Goal: Contribute content

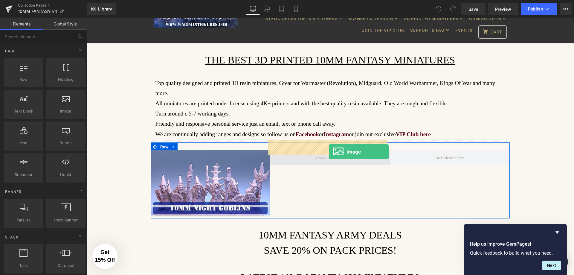
drag, startPoint x: 147, startPoint y: 130, endPoint x: 329, endPoint y: 152, distance: 183.8
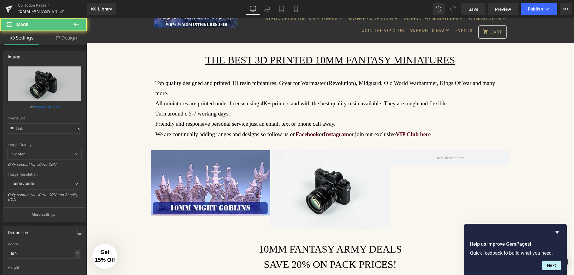
type input "//[DOMAIN_NAME][URL]"
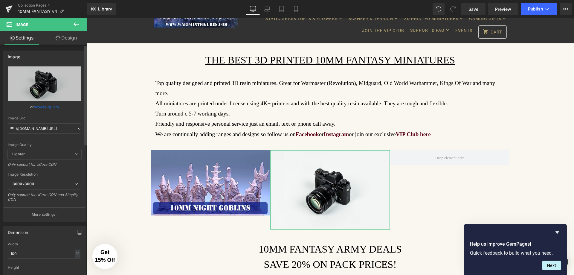
click at [45, 106] on link "Browse gallery" at bounding box center [46, 107] width 25 height 10
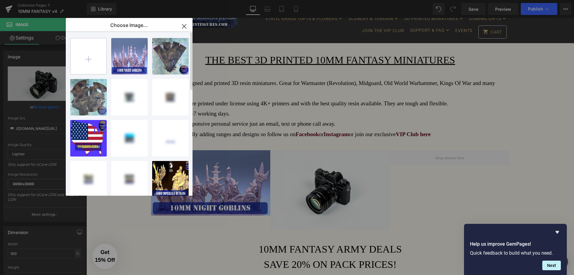
click at [87, 62] on input "file" at bounding box center [89, 56] width 36 height 36
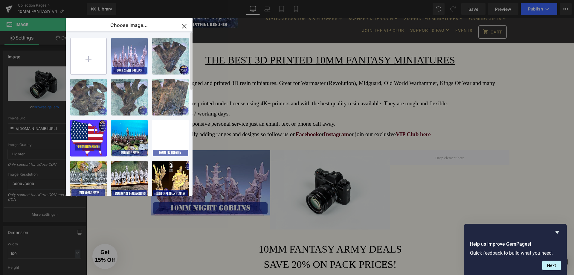
type input "C:\fakepath\WARPAINT-FIGURES-BEST-3D-PRINTED-10MM-FANTASY-WARMASTER-MINIATURES-…"
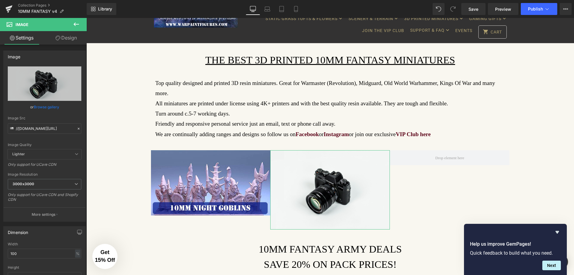
click at [45, 108] on link "Browse gallery" at bounding box center [46, 107] width 25 height 10
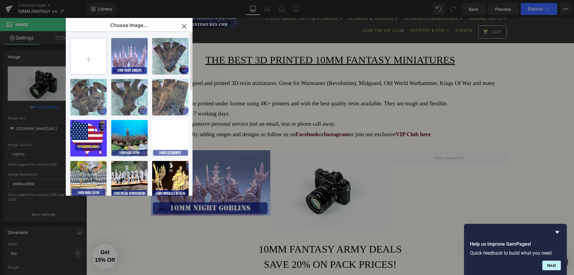
click at [86, 56] on input "file" at bounding box center [89, 56] width 36 height 36
type input "C:\fakepath\WARPAINT-FIGURES-BEST-3D-PRINTED-10MM-FANTASY-WARMASTER-MINIATURES-…"
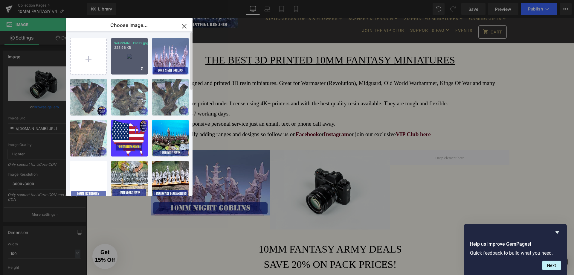
click at [126, 56] on div "WARPAIN...ORLD.jpg 223.96 KB" at bounding box center [129, 56] width 37 height 37
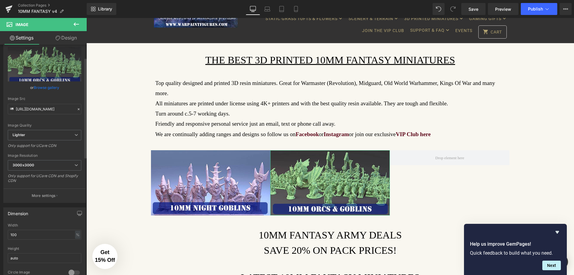
scroll to position [30, 0]
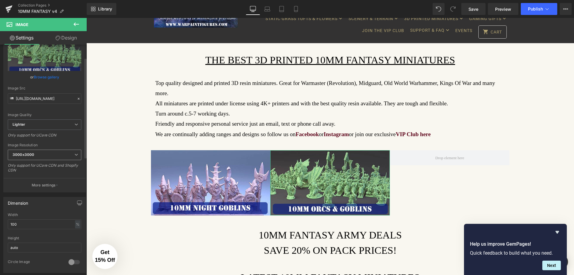
click at [43, 155] on span "3000x3000" at bounding box center [45, 155] width 74 height 10
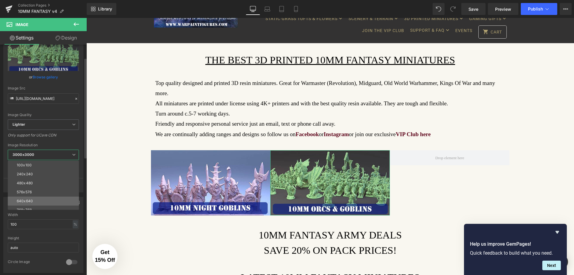
click at [42, 198] on li "640x640" at bounding box center [45, 201] width 74 height 9
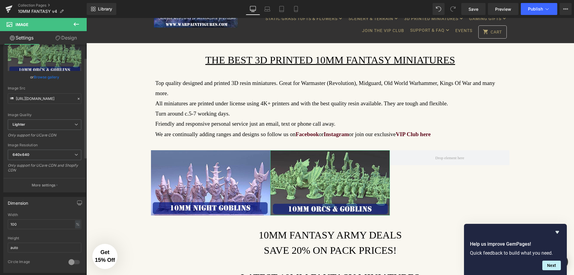
type input "[URL][DOMAIN_NAME]"
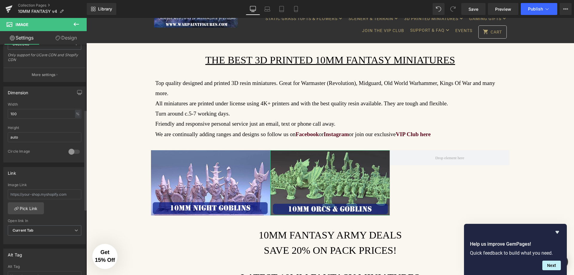
scroll to position [150, 0]
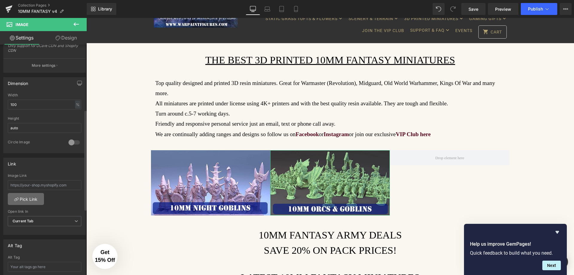
click at [36, 199] on link "Pick Link" at bounding box center [26, 199] width 36 height 12
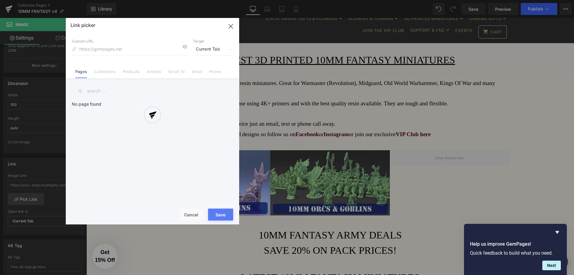
click at [109, 72] on div at bounding box center [153, 121] width 174 height 206
click at [103, 71] on div at bounding box center [153, 121] width 174 height 206
click at [183, 217] on div at bounding box center [153, 121] width 174 height 206
click at [196, 215] on div at bounding box center [153, 121] width 174 height 206
click at [190, 217] on div at bounding box center [153, 121] width 174 height 206
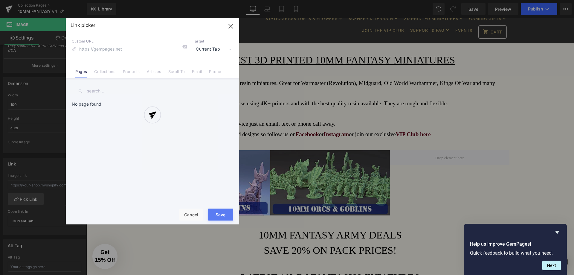
click at [191, 216] on div at bounding box center [153, 121] width 174 height 206
drag, startPoint x: 190, startPoint y: 217, endPoint x: 199, endPoint y: 183, distance: 34.9
click at [199, 183] on div at bounding box center [153, 121] width 174 height 206
click at [232, 25] on div at bounding box center [153, 121] width 174 height 206
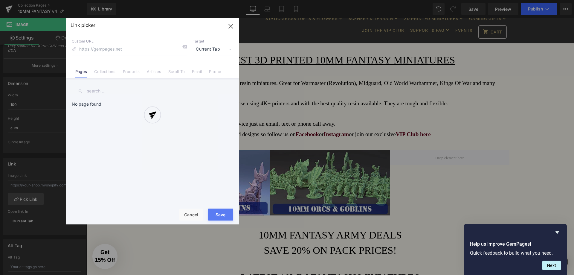
click at [232, 25] on div at bounding box center [153, 121] width 174 height 206
click at [559, 232] on icon "Hide survey" at bounding box center [558, 232] width 4 height 3
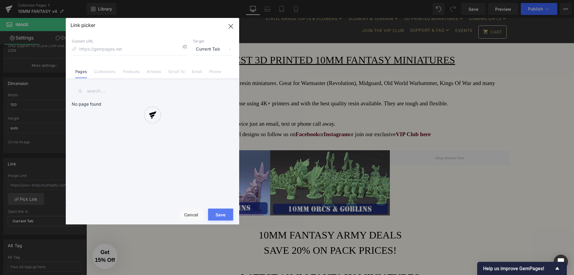
click at [195, 212] on div at bounding box center [153, 121] width 174 height 206
drag, startPoint x: 174, startPoint y: 87, endPoint x: 187, endPoint y: 64, distance: 26.4
click at [174, 86] on div at bounding box center [153, 121] width 174 height 206
click at [232, 27] on div at bounding box center [153, 121] width 174 height 206
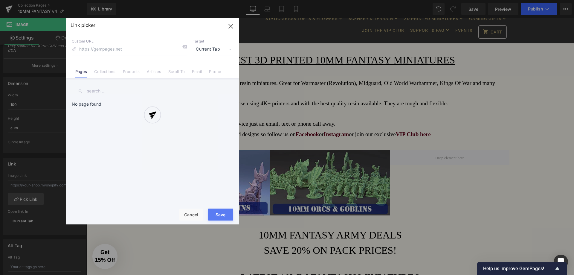
click at [232, 27] on div at bounding box center [153, 121] width 174 height 206
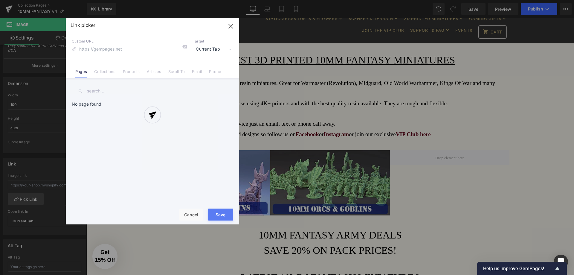
click at [232, 27] on div at bounding box center [153, 121] width 174 height 206
drag, startPoint x: 232, startPoint y: 27, endPoint x: 252, endPoint y: 30, distance: 19.3
click at [244, 30] on div "Link picker Back to Library Insert Custom URL Target Current Tab Current Tab Ne…" at bounding box center [287, 137] width 574 height 275
